Goal: Task Accomplishment & Management: Complete application form

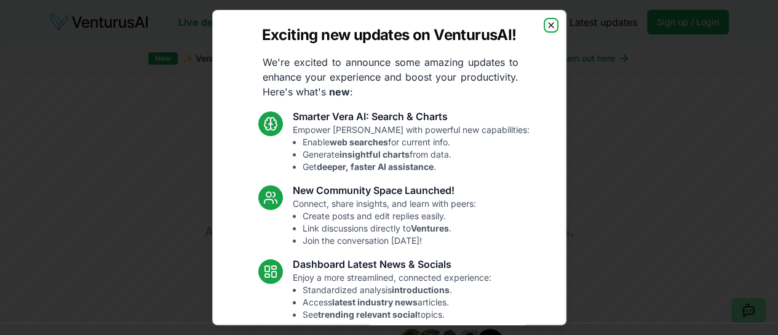
click at [546, 24] on icon "button" at bounding box center [551, 25] width 10 height 10
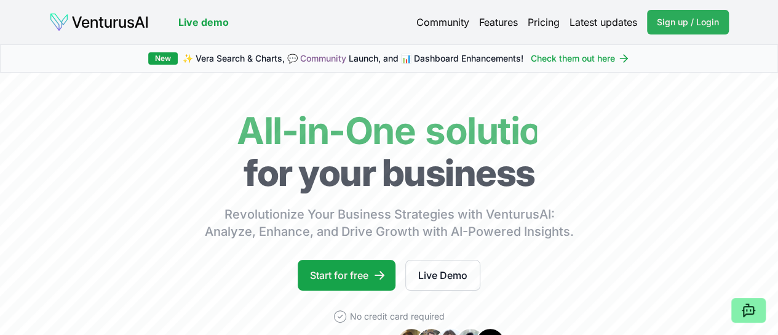
click at [687, 23] on span "Sign up / Login" at bounding box center [688, 22] width 62 height 12
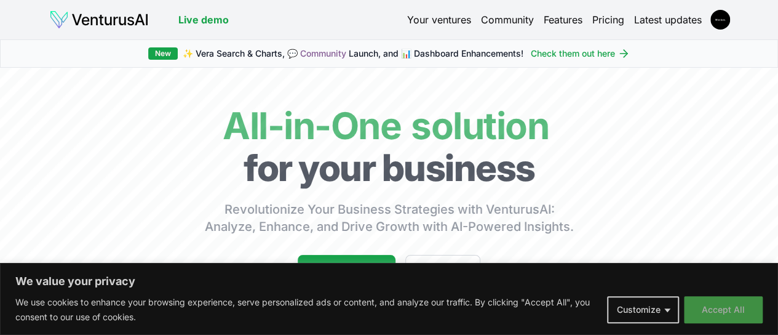
click at [712, 315] on button "Accept All" at bounding box center [723, 309] width 79 height 27
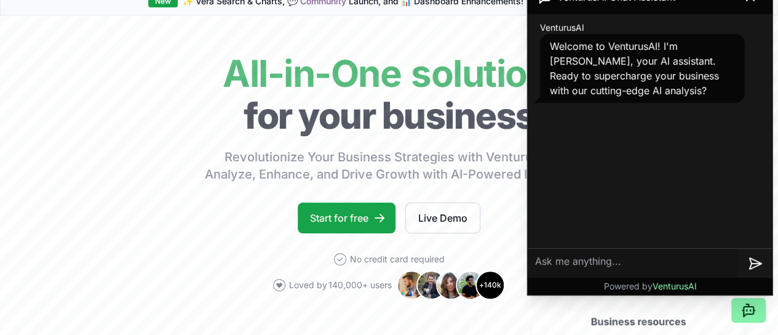
scroll to position [123, 0]
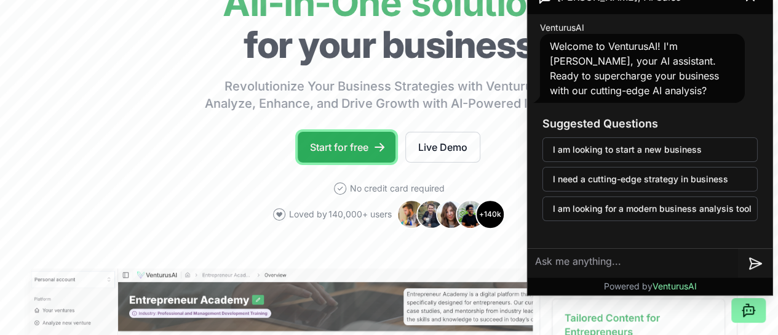
click at [348, 162] on link "Start for free" at bounding box center [347, 147] width 98 height 31
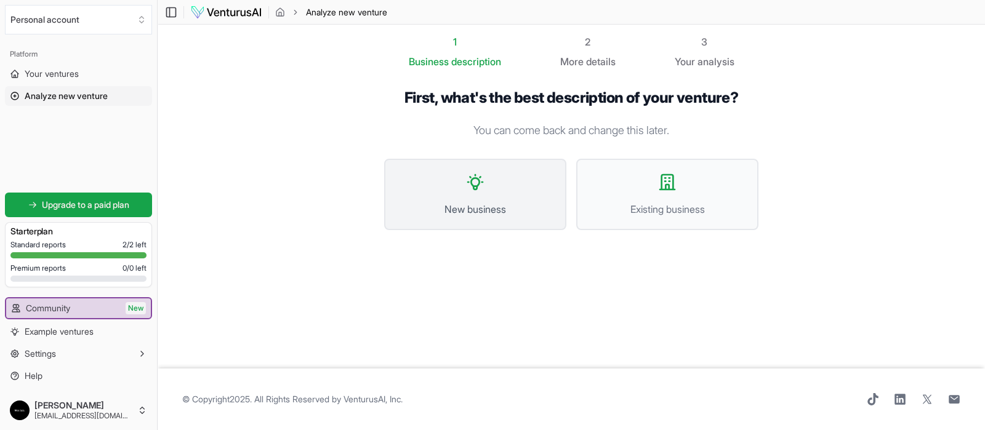
click at [428, 206] on span "New business" at bounding box center [475, 209] width 155 height 15
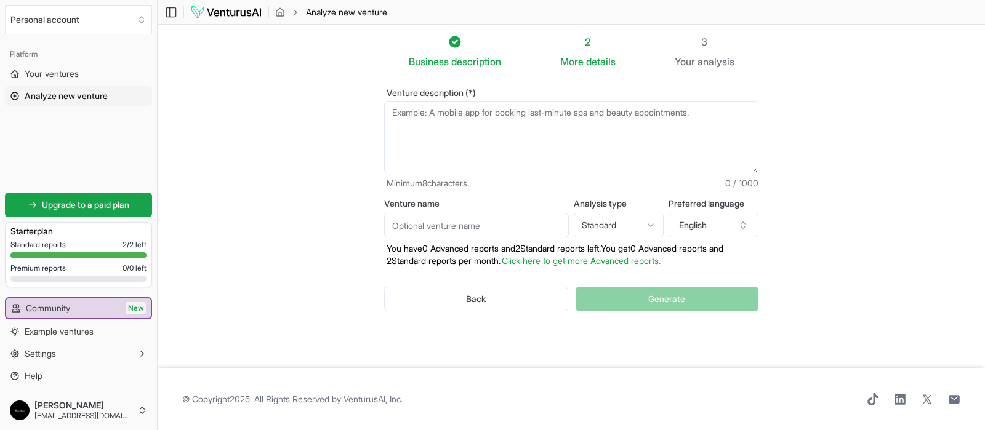
click at [540, 138] on textarea "Venture description (*)" at bounding box center [571, 137] width 374 height 73
click at [261, 207] on section "Business description 2 More details 3 Your analysis Venture description (*) Min…" at bounding box center [571, 197] width 827 height 344
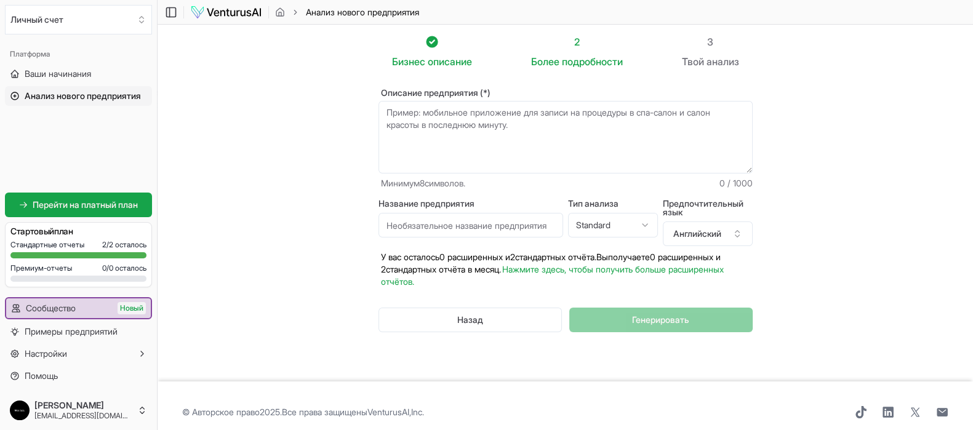
click at [877, 182] on section "Бизнес описание 2 Более подробности 3 Твой анализ Описание предприятия (*) Мини…" at bounding box center [565, 203] width 815 height 357
click at [597, 127] on textarea "Описание предприятия (*)" at bounding box center [565, 137] width 374 height 73
